Goal: Task Accomplishment & Management: Use online tool/utility

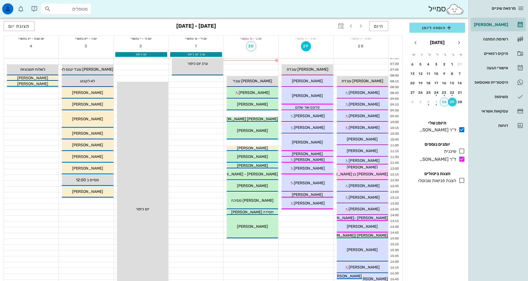
scroll to position [166, 0]
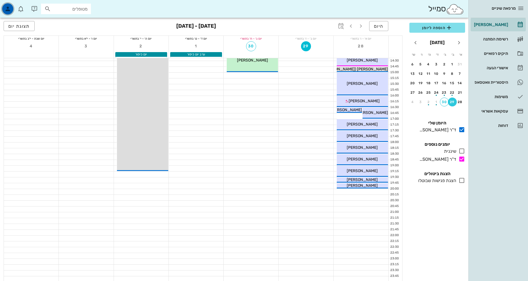
click at [7, 7] on icon "button" at bounding box center [7, 9] width 7 height 7
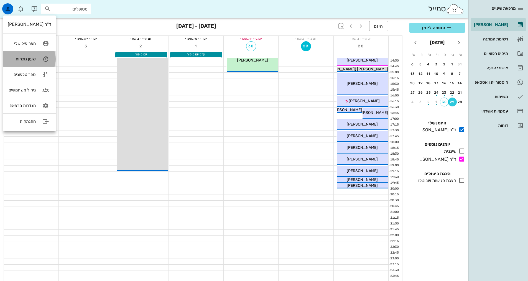
click at [42, 60] on icon at bounding box center [45, 59] width 11 height 11
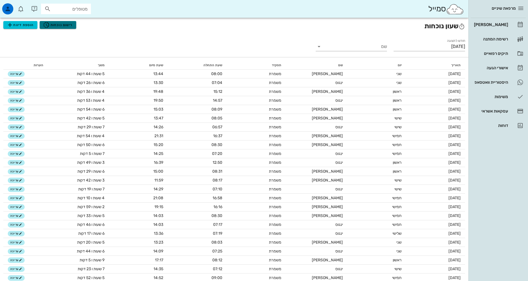
click at [60, 22] on span "רישום נוכחות" at bounding box center [58, 25] width 30 height 7
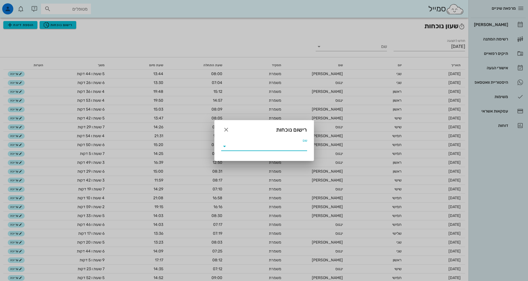
drag, startPoint x: 265, startPoint y: 145, endPoint x: 270, endPoint y: 144, distance: 5.0
click at [266, 144] on input "שם" at bounding box center [268, 146] width 78 height 9
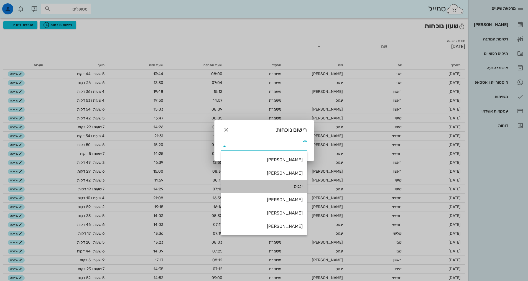
click at [270, 184] on div "ינגוס" at bounding box center [264, 187] width 77 height 12
type input "ינגוס"
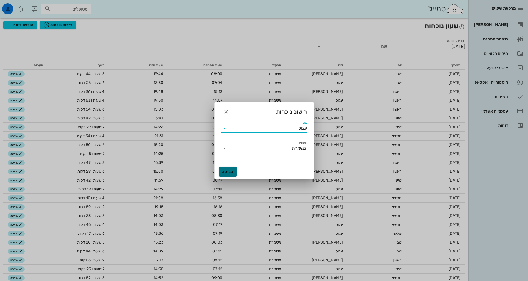
click at [223, 173] on span "כניסה" at bounding box center [227, 171] width 13 height 5
